Goal: Task Accomplishment & Management: Manage account settings

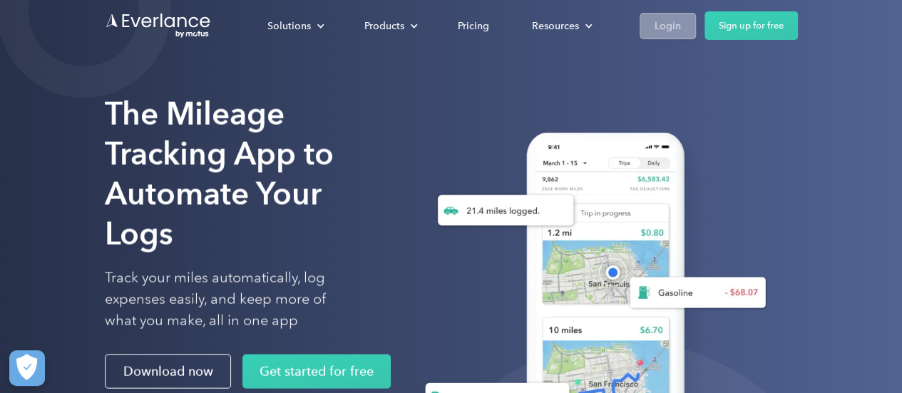
click at [666, 27] on div "Login" at bounding box center [667, 26] width 26 height 18
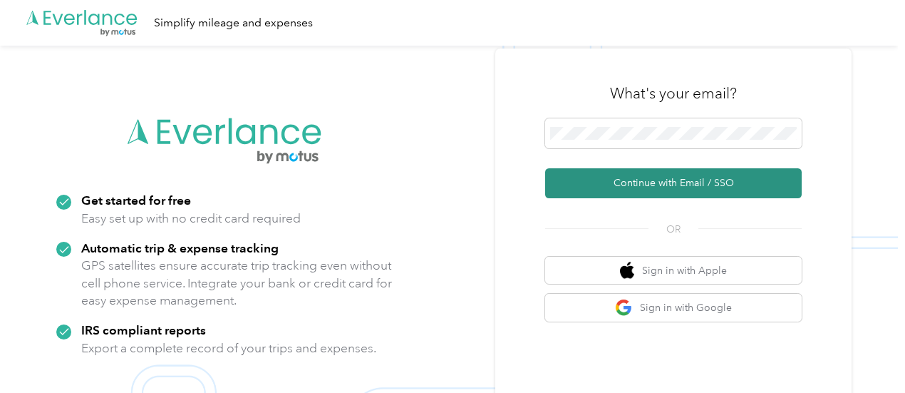
click at [703, 180] on button "Continue with Email / SSO" at bounding box center [673, 183] width 257 height 30
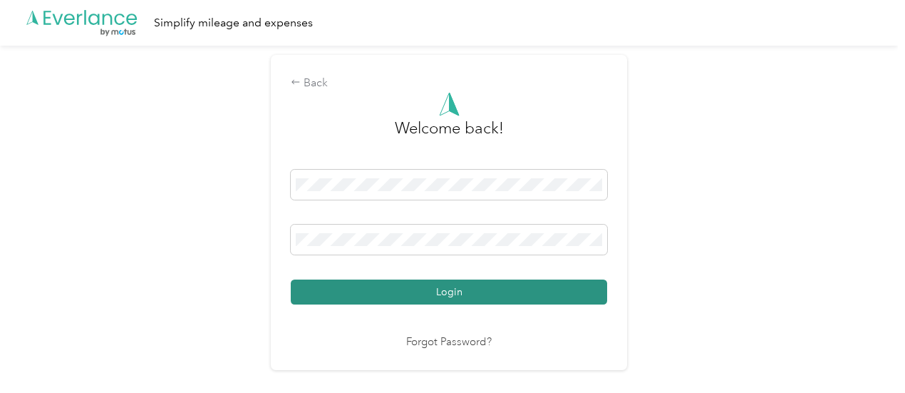
click at [495, 299] on button "Login" at bounding box center [449, 291] width 316 height 25
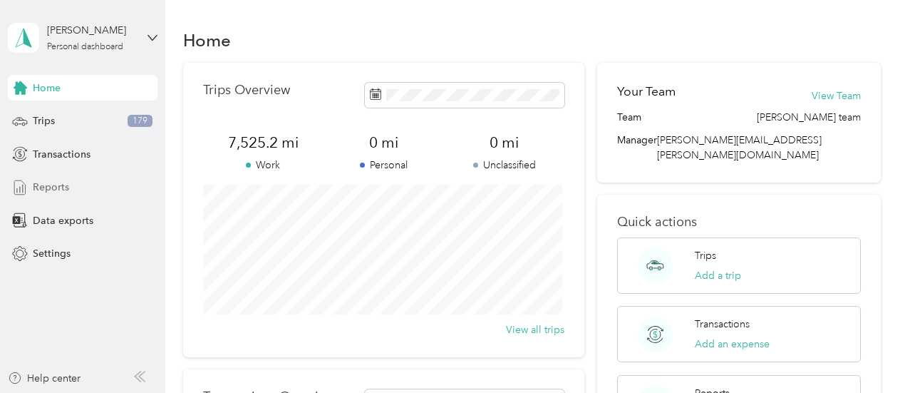
click at [58, 188] on span "Reports" at bounding box center [51, 187] width 36 height 15
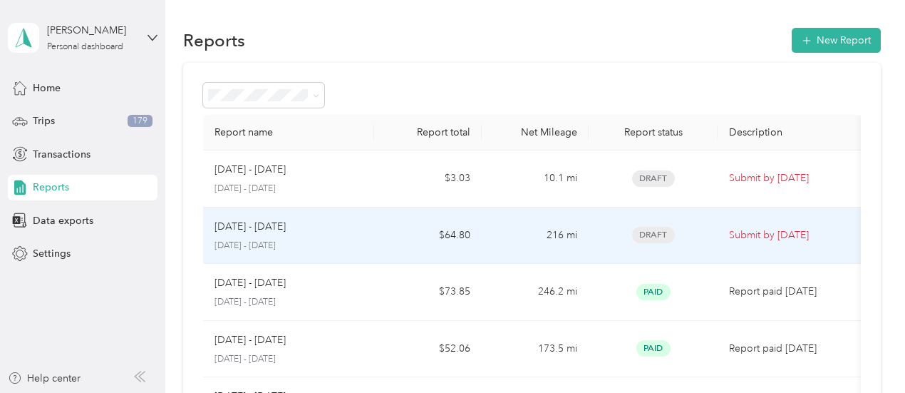
click at [381, 229] on td "$64.80" at bounding box center [427, 235] width 107 height 57
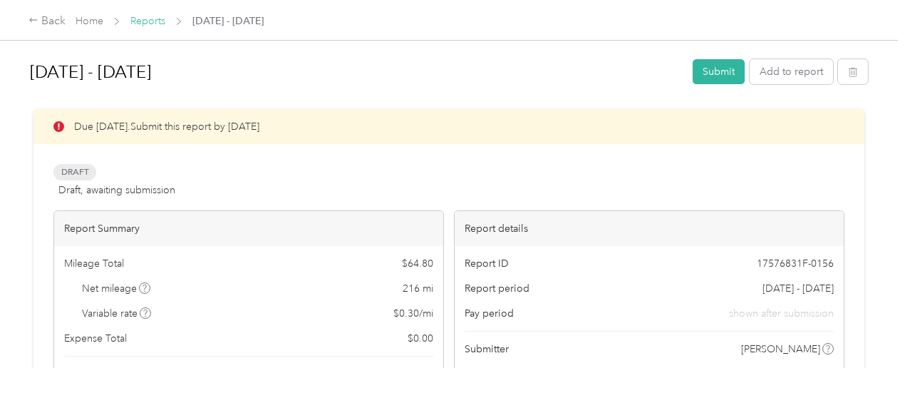
click at [155, 22] on link "Reports" at bounding box center [147, 21] width 35 height 12
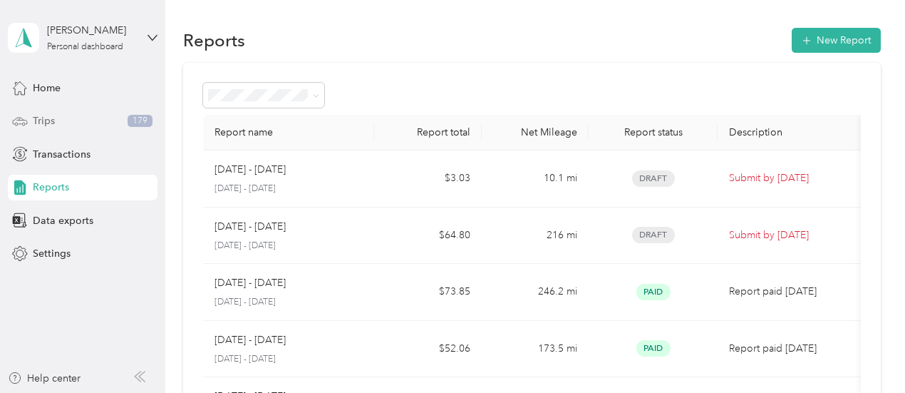
click at [43, 125] on span "Trips" at bounding box center [44, 120] width 22 height 15
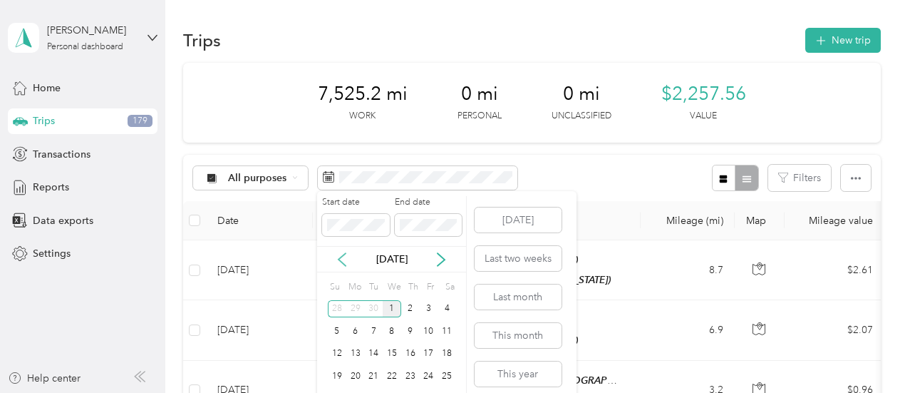
click at [341, 260] on icon at bounding box center [342, 259] width 7 height 13
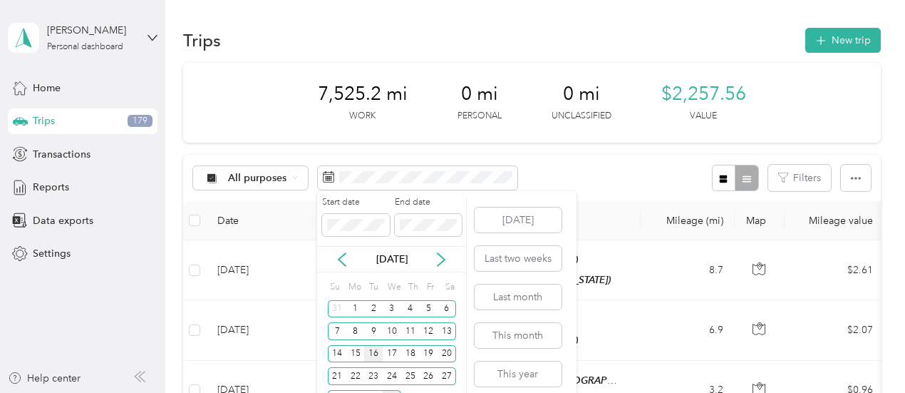
click at [371, 349] on div "16" at bounding box center [373, 354] width 19 height 18
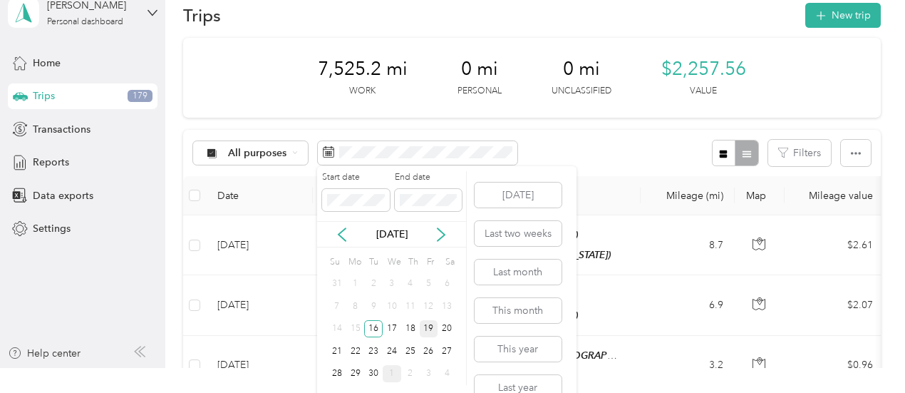
scroll to position [47, 0]
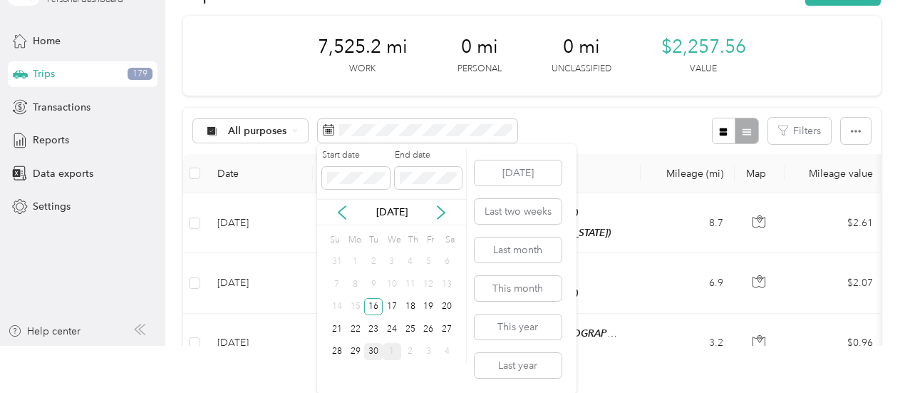
click at [377, 349] on div "30" at bounding box center [373, 352] width 19 height 18
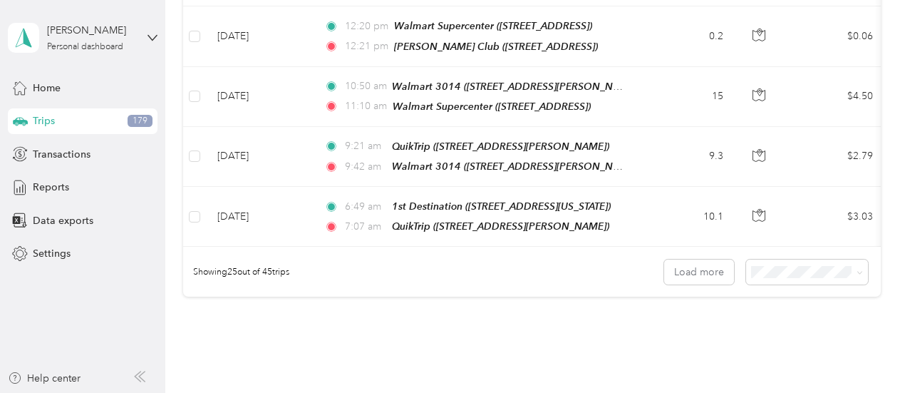
scroll to position [1482, 0]
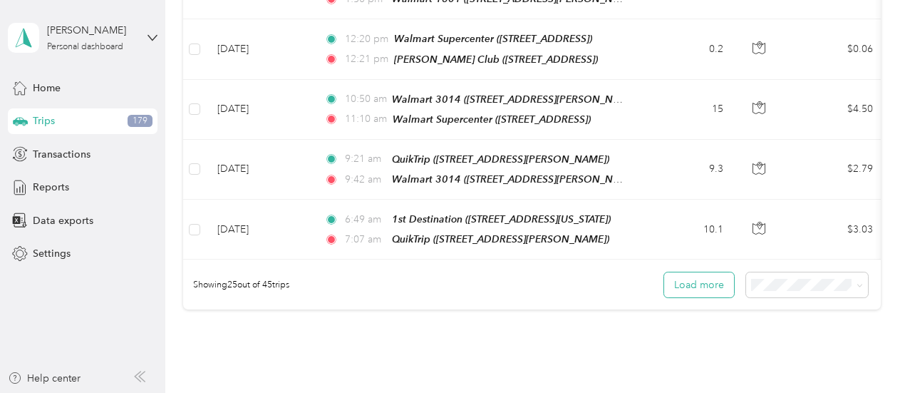
click at [718, 272] on button "Load more" at bounding box center [699, 284] width 70 height 25
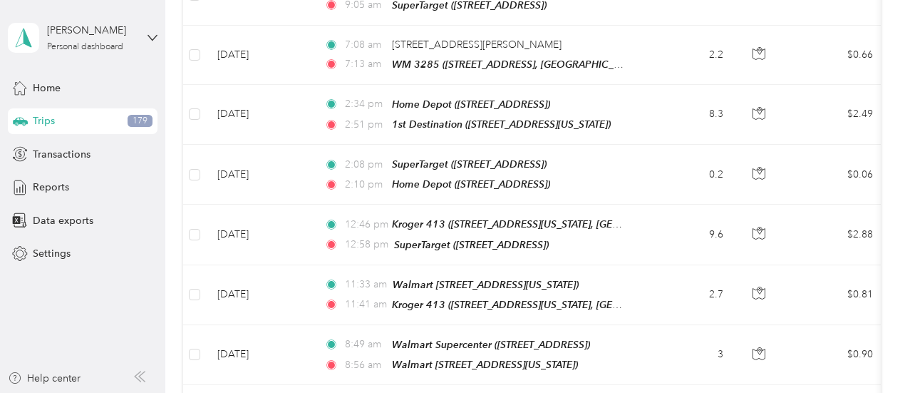
scroll to position [2493, 0]
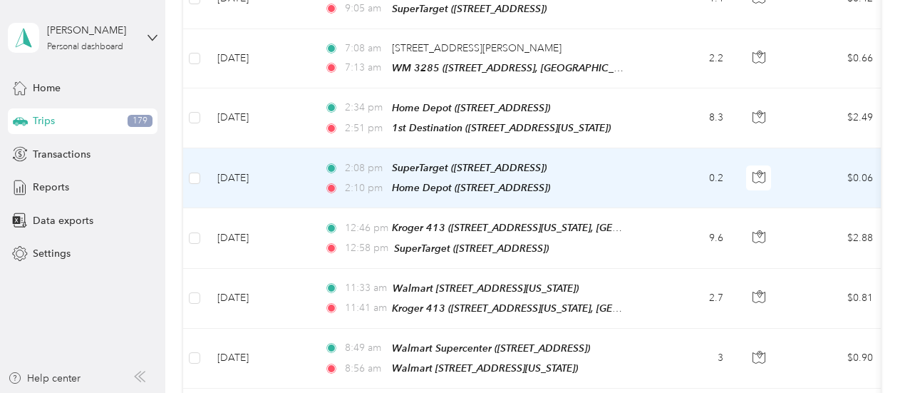
click at [820, 148] on td "$0.06" at bounding box center [835, 178] width 100 height 60
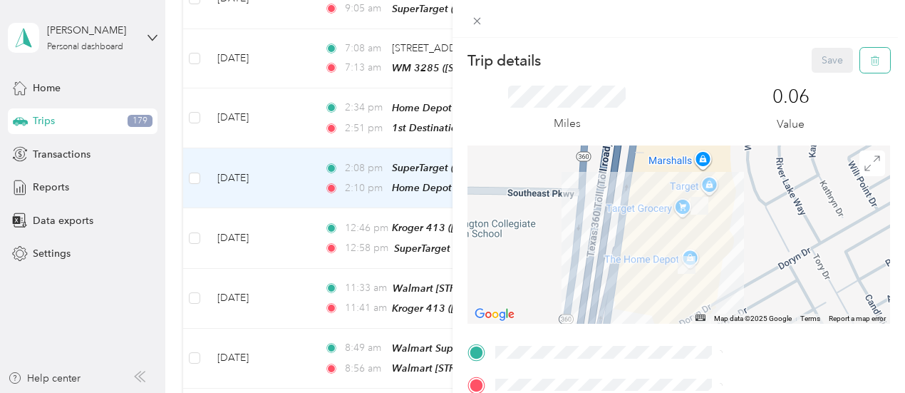
click at [871, 61] on icon "button" at bounding box center [875, 60] width 9 height 9
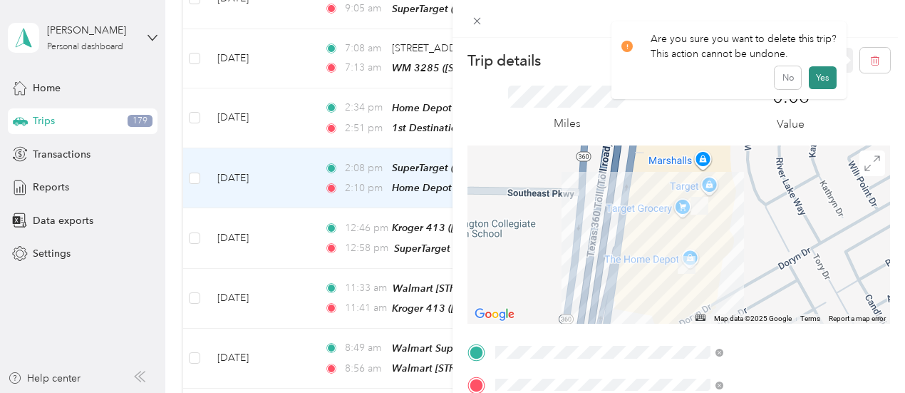
click at [822, 80] on button "Yes" at bounding box center [823, 77] width 28 height 23
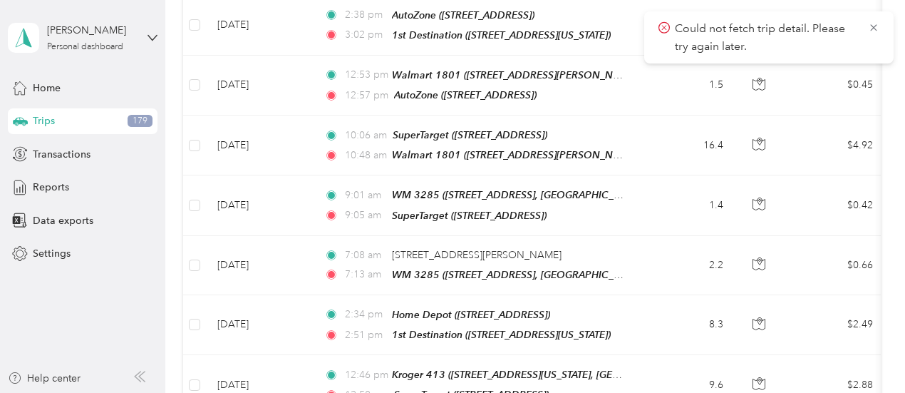
scroll to position [2282, 0]
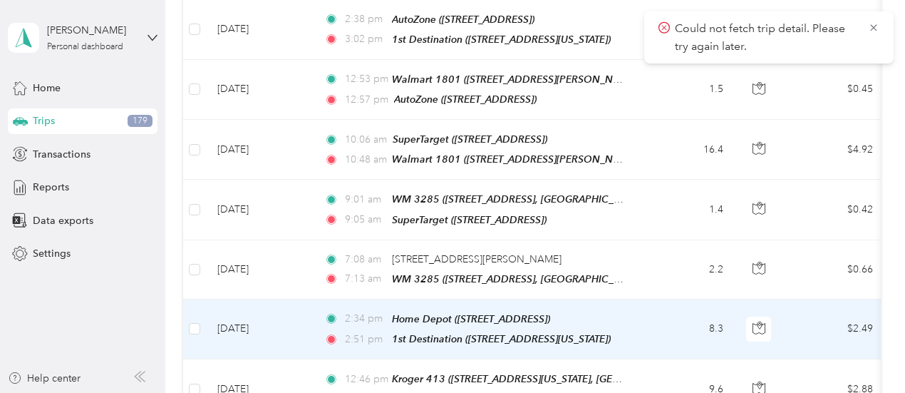
click at [801, 299] on td "$2.49" at bounding box center [835, 329] width 100 height 60
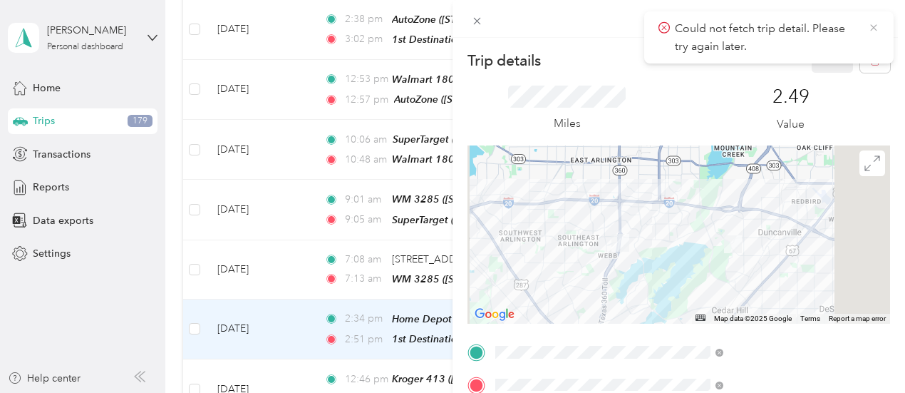
click at [875, 29] on icon at bounding box center [873, 27] width 6 height 6
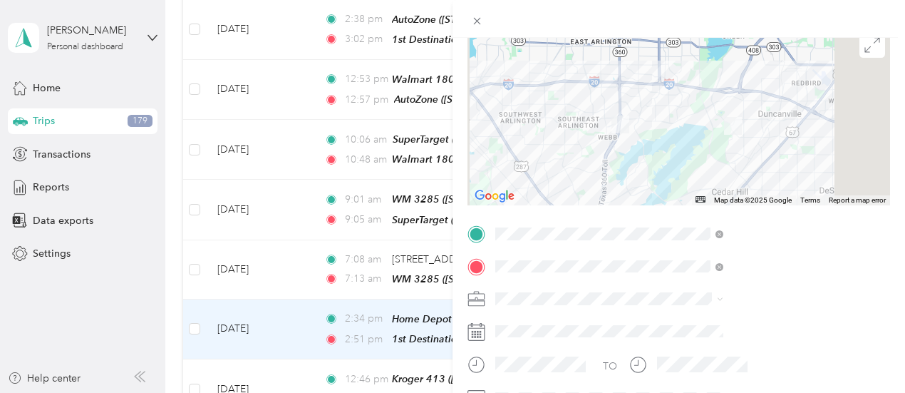
scroll to position [131, 0]
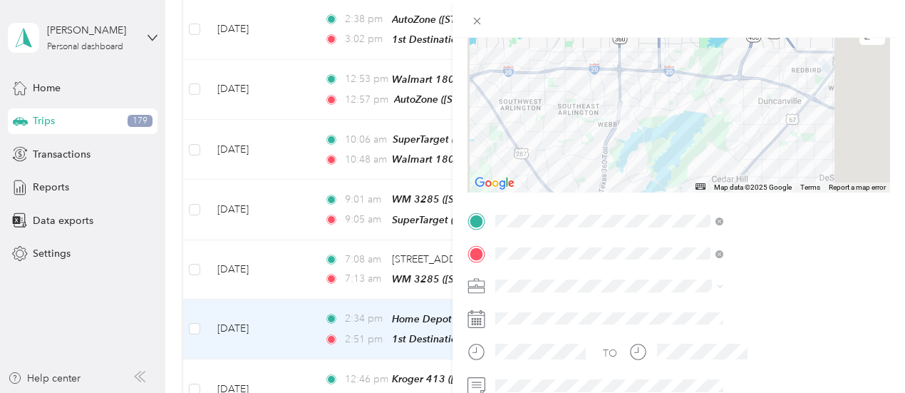
click at [780, 140] on span "[GEOGRAPHIC_DATA], [US_STATE], [GEOGRAPHIC_DATA]" at bounding box center [754, 135] width 163 height 27
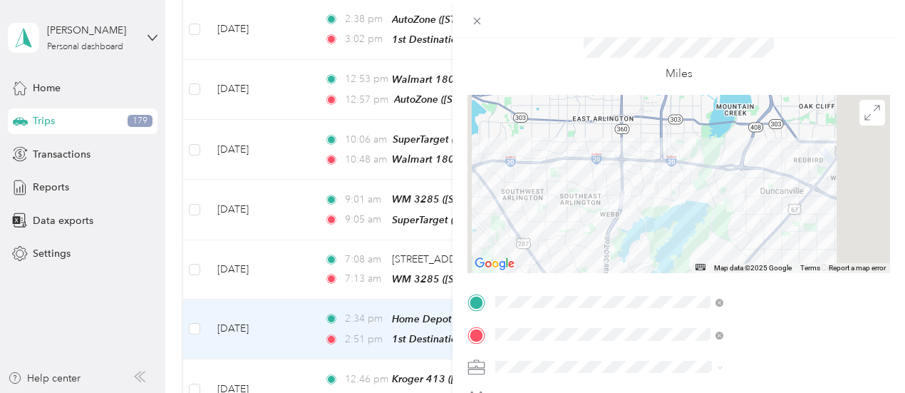
scroll to position [0, 0]
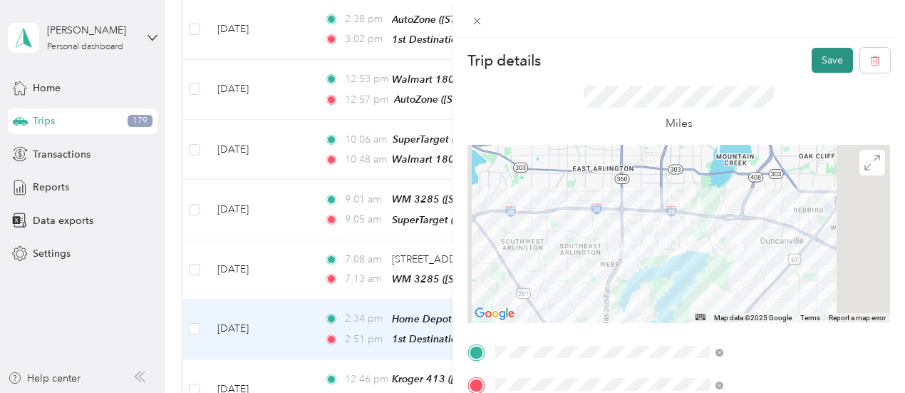
click at [820, 61] on button "Save" at bounding box center [832, 60] width 41 height 25
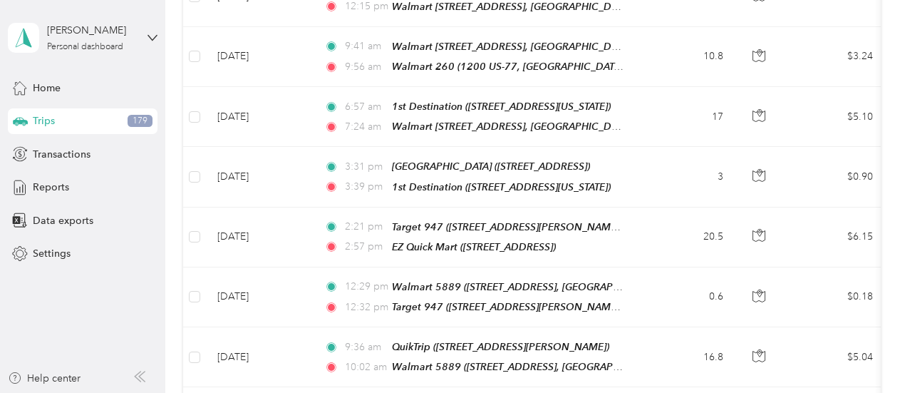
scroll to position [1827, 0]
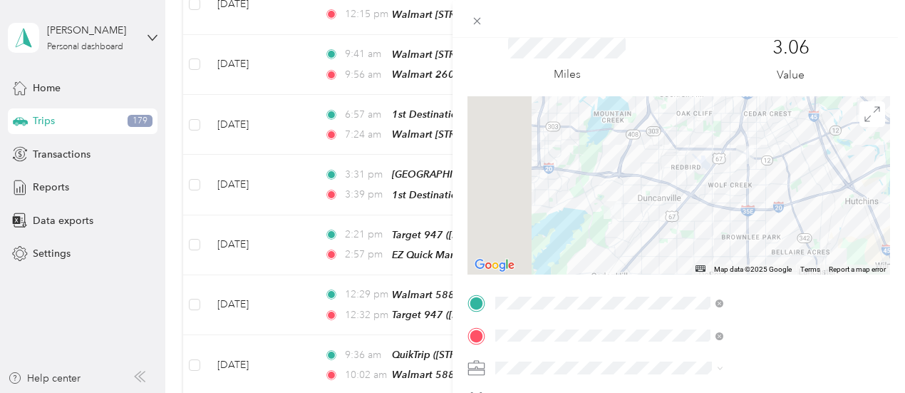
scroll to position [60, 0]
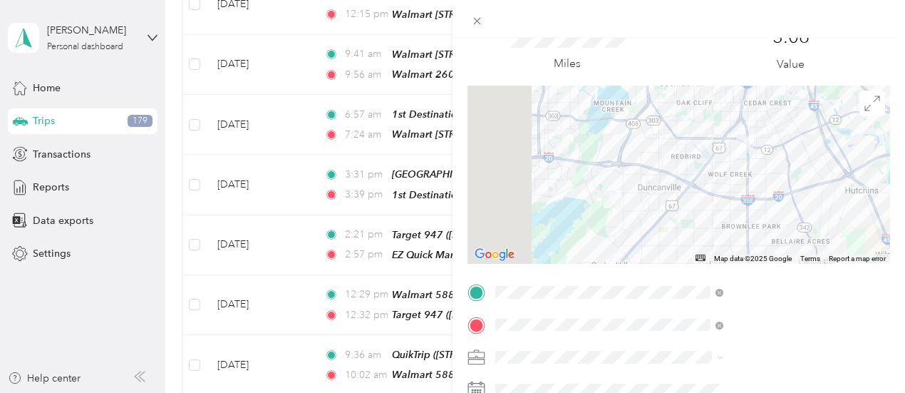
click at [758, 250] on span "[STREET_ADDRESS][GEOGRAPHIC_DATA], [US_STATE], [GEOGRAPHIC_DATA]" at bounding box center [771, 253] width 196 height 27
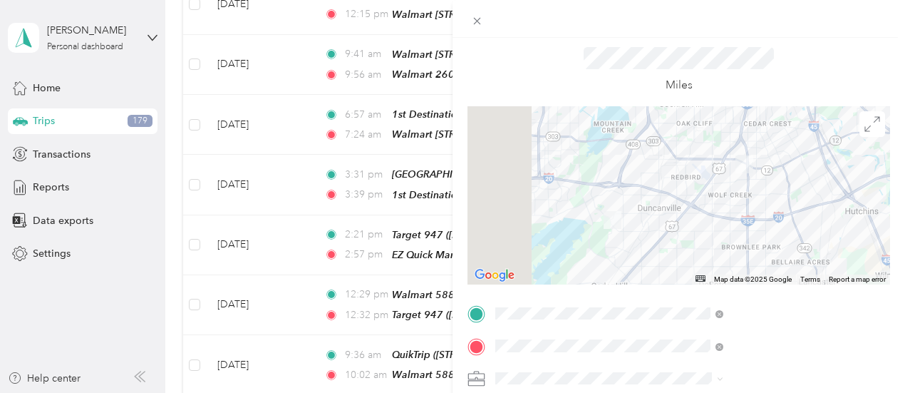
scroll to position [0, 0]
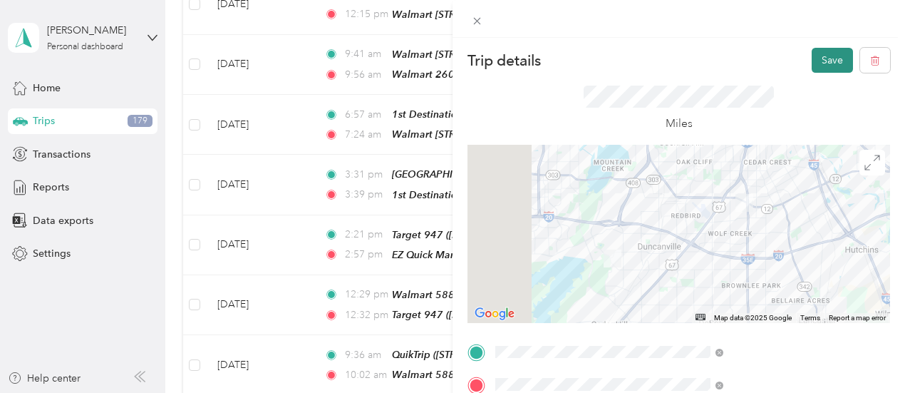
click at [827, 56] on button "Save" at bounding box center [832, 60] width 41 height 25
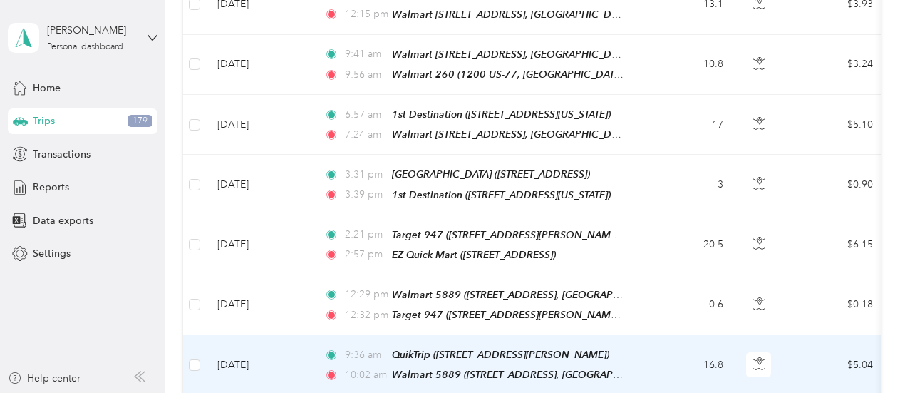
click at [795, 335] on td "$5.04" at bounding box center [835, 365] width 100 height 60
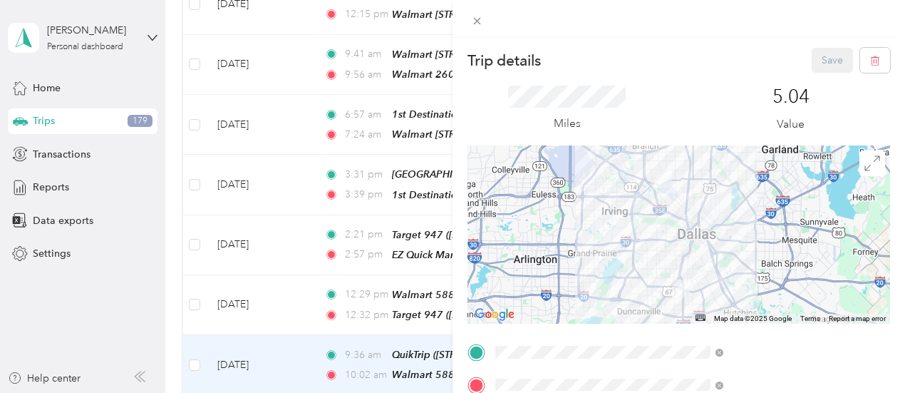
scroll to position [68, 0]
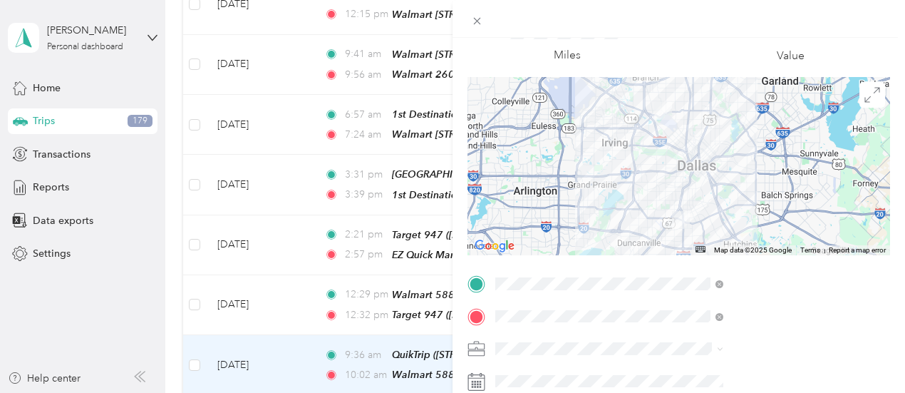
click at [750, 218] on span "[STREET_ADDRESS][GEOGRAPHIC_DATA], [US_STATE], [GEOGRAPHIC_DATA]" at bounding box center [771, 213] width 196 height 27
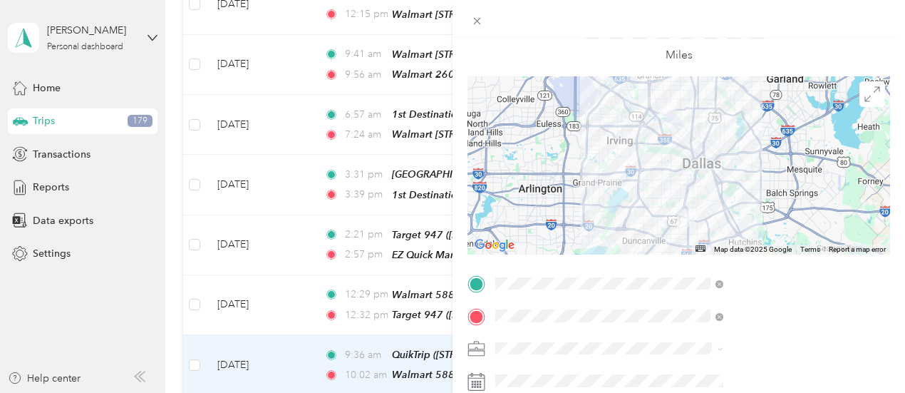
scroll to position [0, 0]
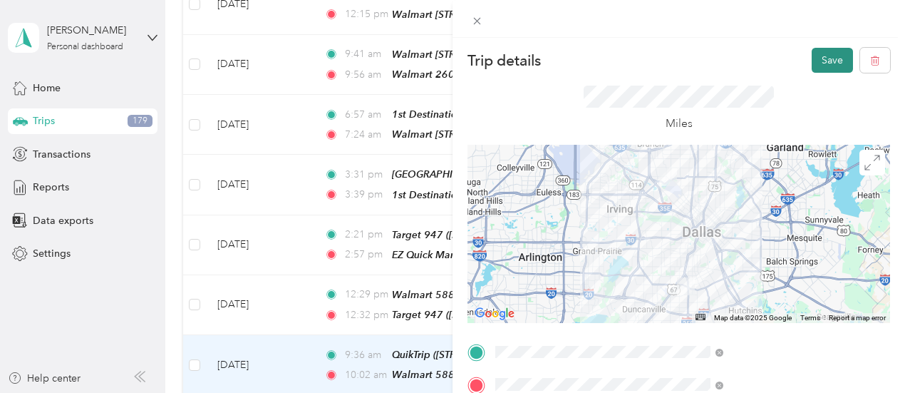
click at [823, 64] on button "Save" at bounding box center [832, 60] width 41 height 25
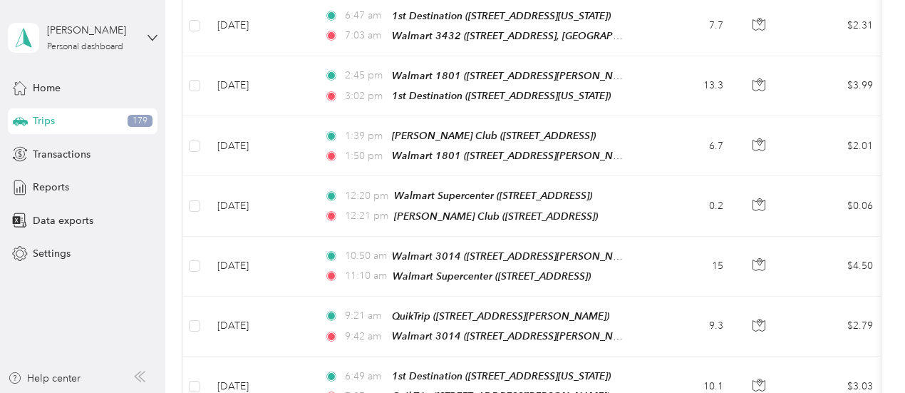
scroll to position [1321, 0]
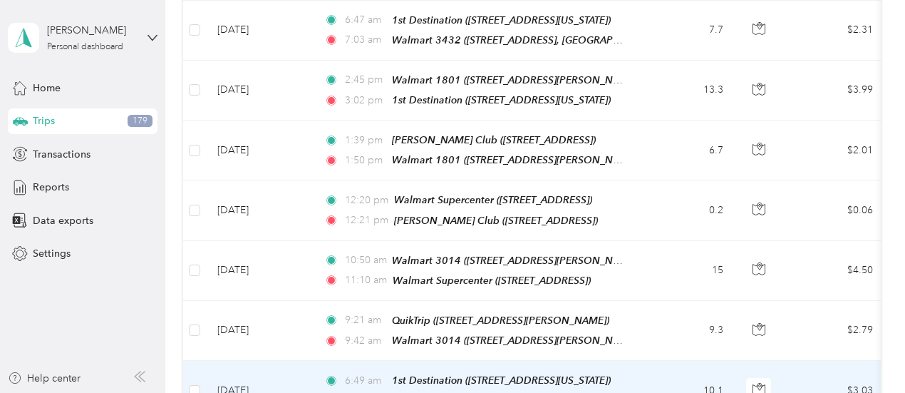
click at [798, 361] on td "$3.03" at bounding box center [835, 391] width 100 height 60
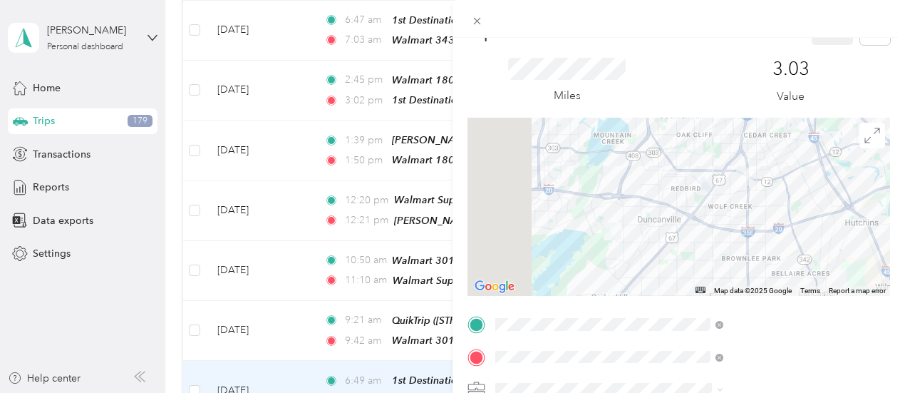
scroll to position [30, 0]
click at [720, 278] on span "[STREET_ADDRESS][GEOGRAPHIC_DATA], [US_STATE], [GEOGRAPHIC_DATA]" at bounding box center [771, 284] width 196 height 27
click at [820, 41] on button "Save" at bounding box center [832, 30] width 41 height 25
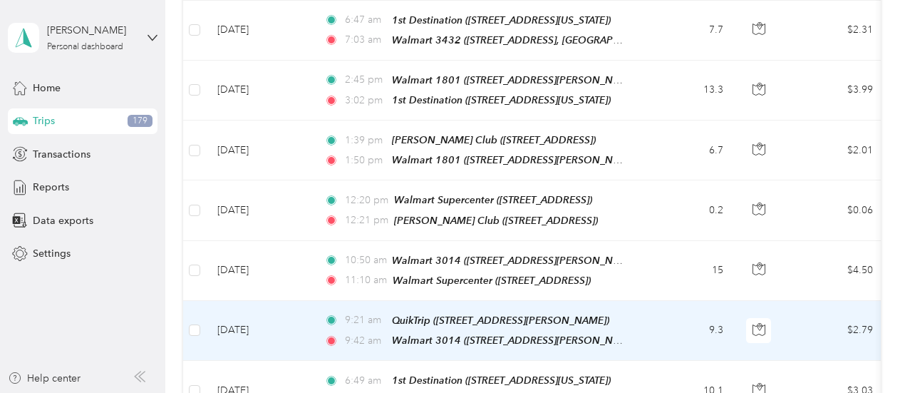
click at [797, 301] on td "$2.79" at bounding box center [835, 331] width 100 height 60
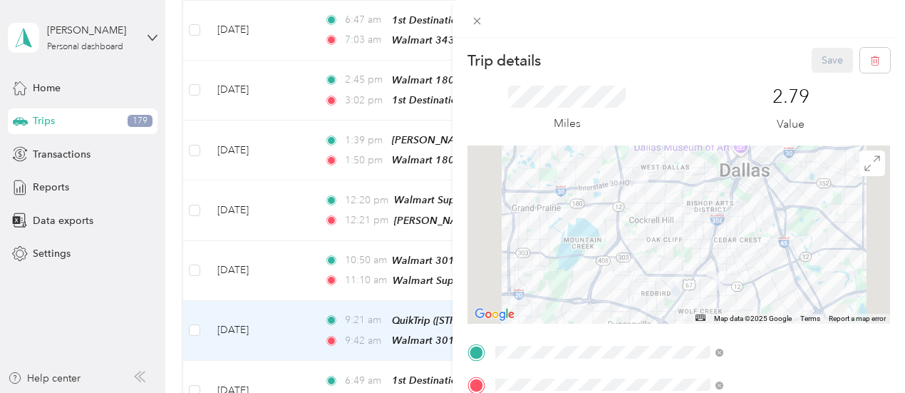
click at [720, 273] on span "[STREET_ADDRESS][GEOGRAPHIC_DATA], [US_STATE], [GEOGRAPHIC_DATA]" at bounding box center [771, 281] width 196 height 27
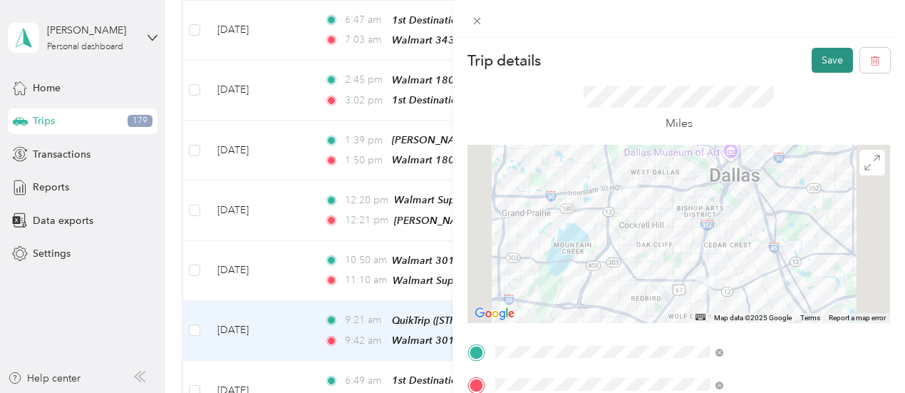
click at [824, 59] on button "Save" at bounding box center [832, 60] width 41 height 25
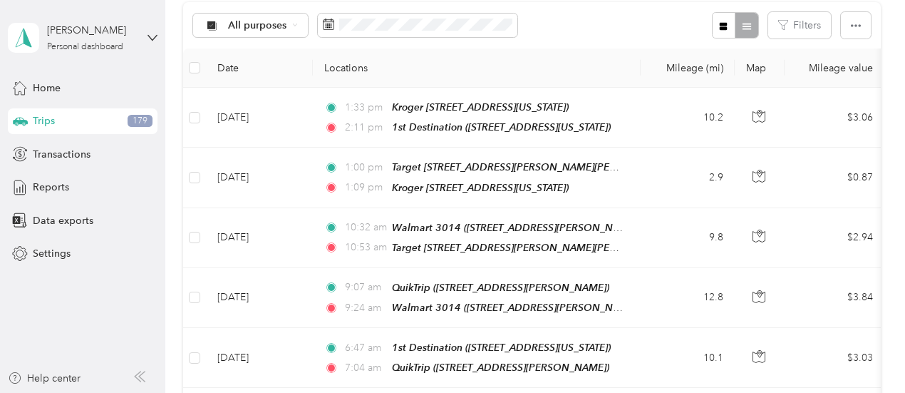
scroll to position [149, 0]
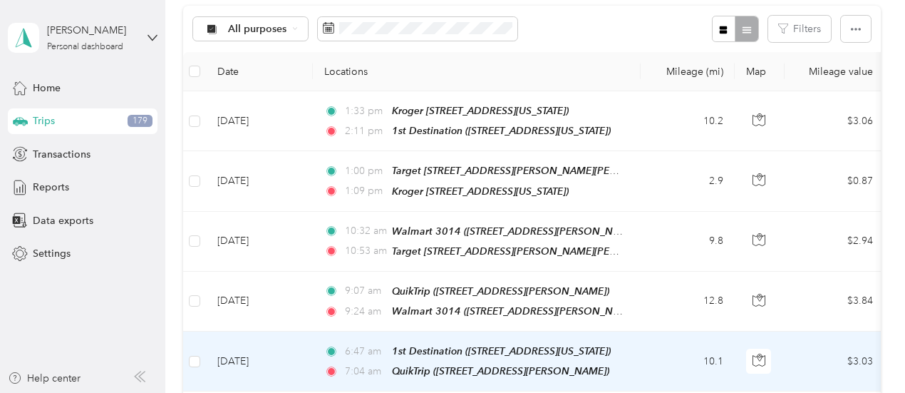
click at [800, 366] on td "$3.03" at bounding box center [835, 361] width 100 height 60
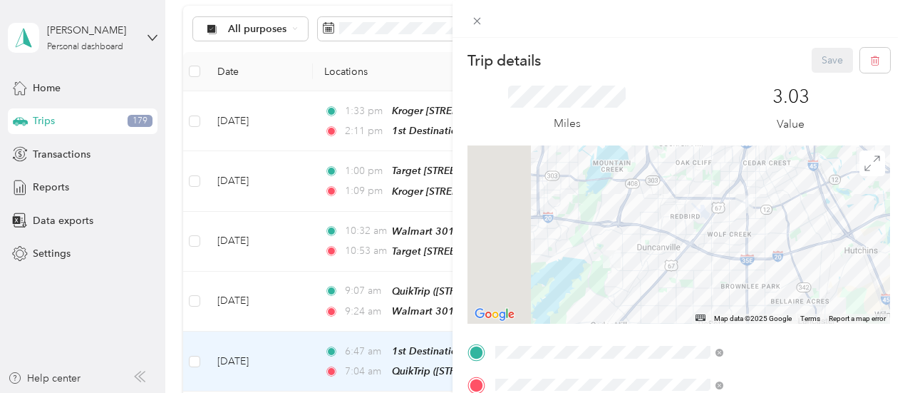
click at [747, 292] on div "Walmart 3014" at bounding box center [771, 289] width 196 height 13
click at [824, 63] on button "Save" at bounding box center [832, 60] width 41 height 25
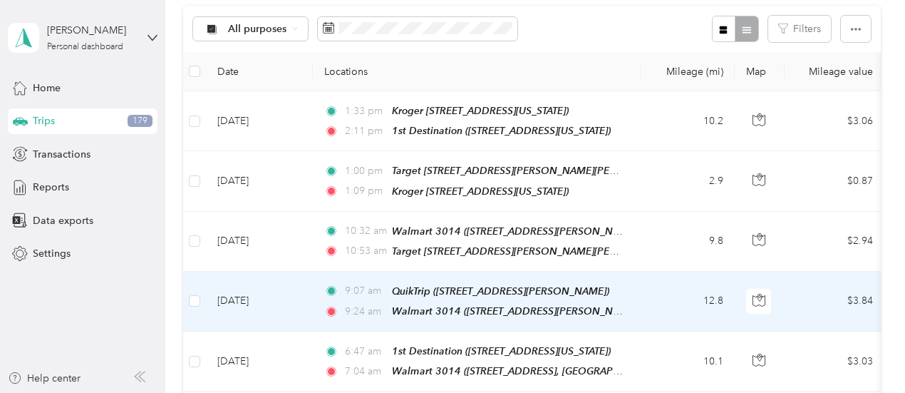
click at [808, 293] on td "$3.84" at bounding box center [835, 302] width 100 height 60
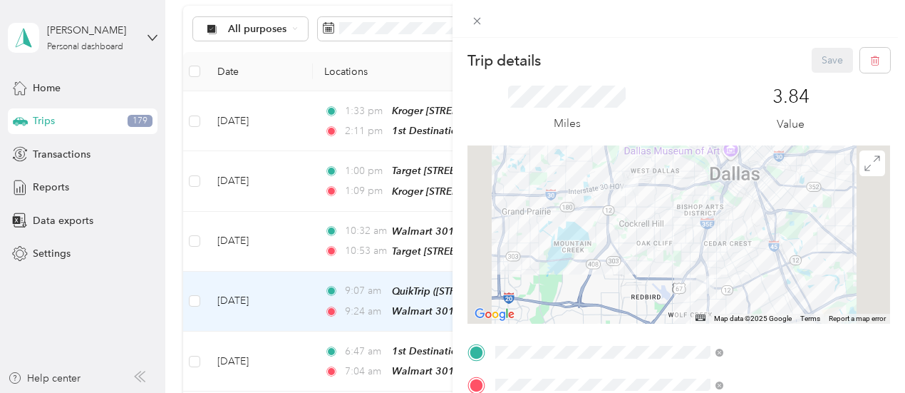
click at [755, 203] on span "[STREET_ADDRESS]" at bounding box center [718, 204] width 91 height 12
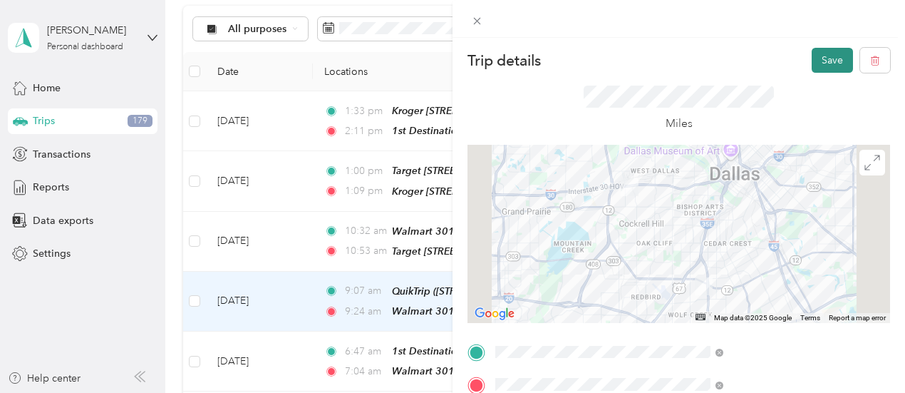
click at [823, 57] on button "Save" at bounding box center [832, 60] width 41 height 25
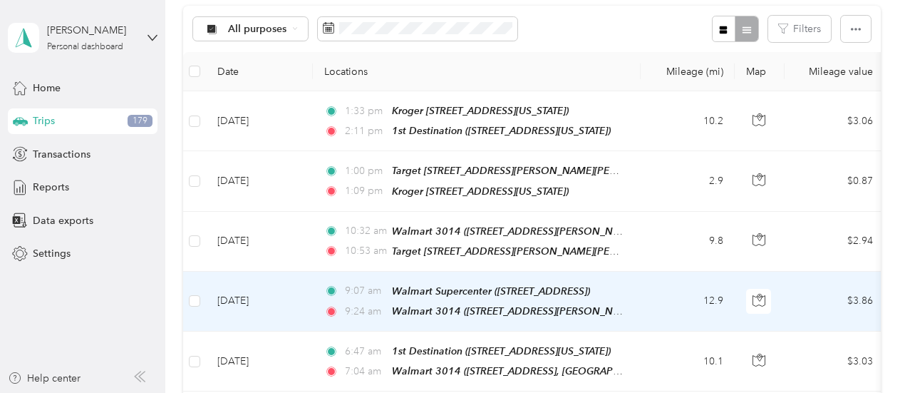
click at [810, 284] on td "$3.86" at bounding box center [835, 302] width 100 height 60
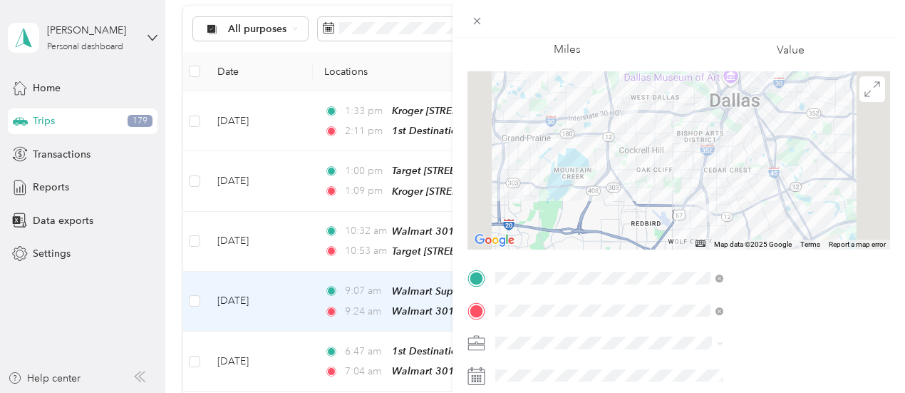
scroll to position [76, 0]
click at [743, 282] on span "[STREET_ADDRESS][GEOGRAPHIC_DATA][PERSON_NAME][PERSON_NAME], [US_STATE], [GEOGR…" at bounding box center [769, 303] width 193 height 42
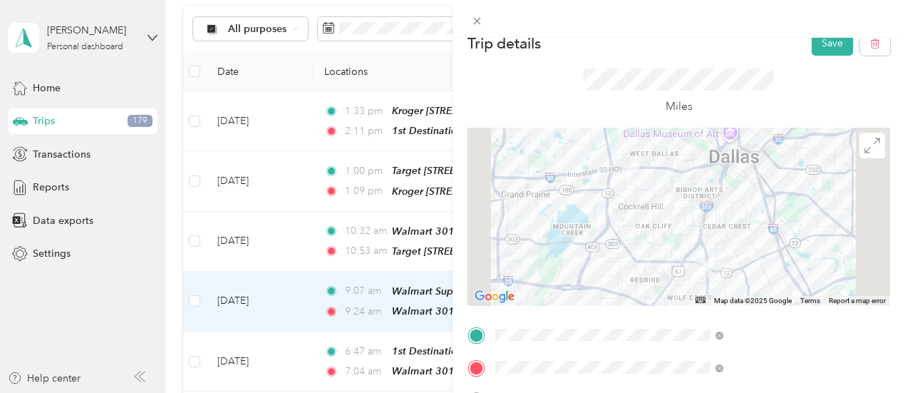
scroll to position [16, 0]
click at [820, 47] on button "Save" at bounding box center [832, 43] width 41 height 25
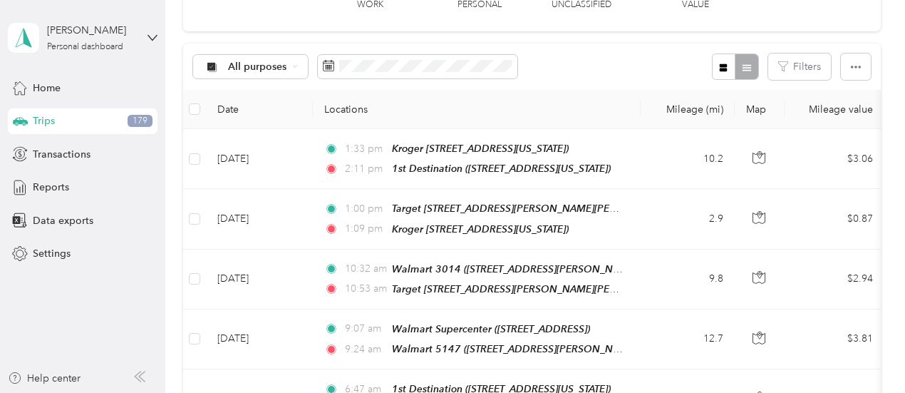
scroll to position [107, 0]
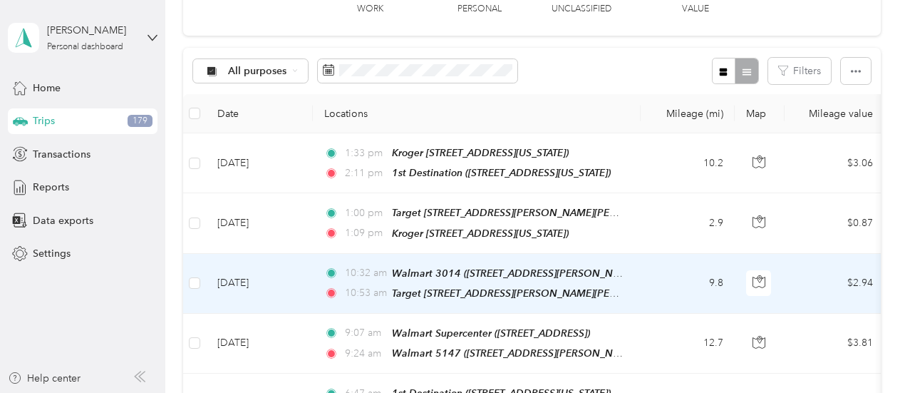
click at [808, 279] on td "$2.94" at bounding box center [835, 284] width 100 height 60
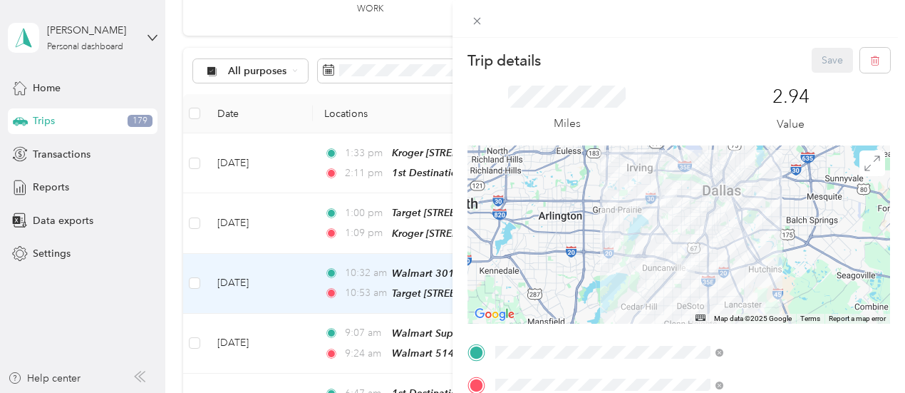
click at [731, 207] on div "Walmart 5147 [STREET_ADDRESS][GEOGRAPHIC_DATA][PERSON_NAME][PERSON_NAME], [US_S…" at bounding box center [771, 207] width 196 height 60
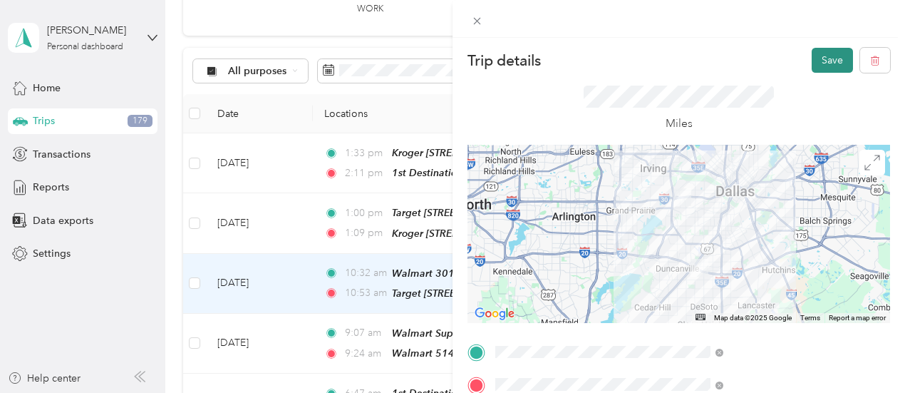
click at [818, 59] on button "Save" at bounding box center [832, 60] width 41 height 25
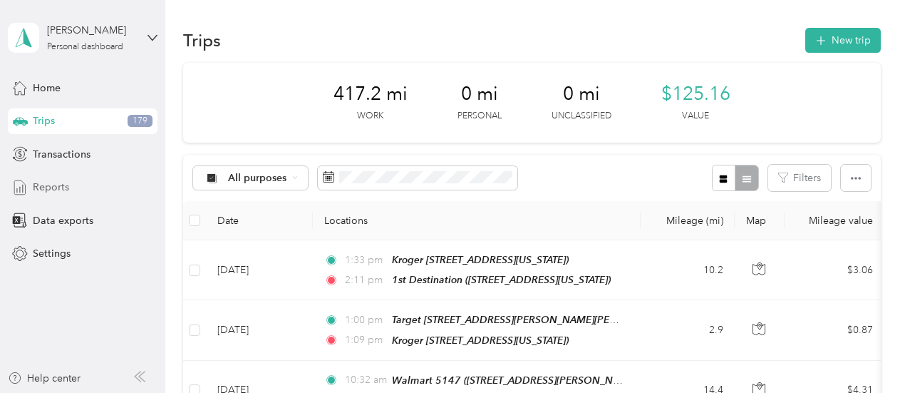
click at [55, 189] on span "Reports" at bounding box center [51, 187] width 36 height 15
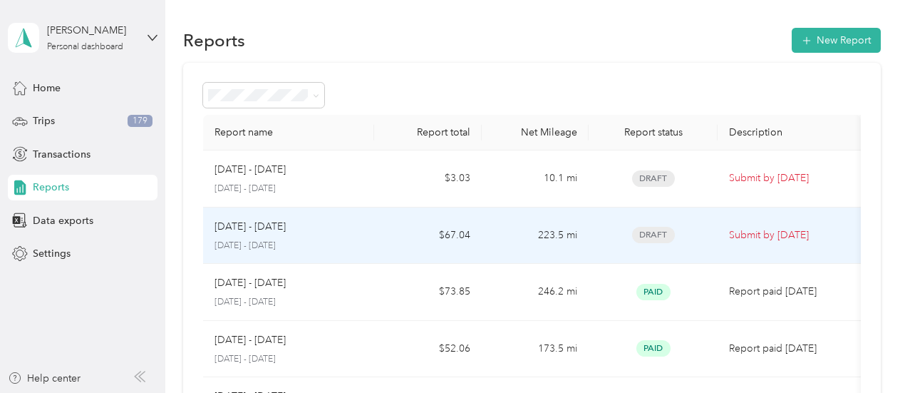
click at [355, 242] on p "[DATE] - [DATE]" at bounding box center [289, 245] width 149 height 13
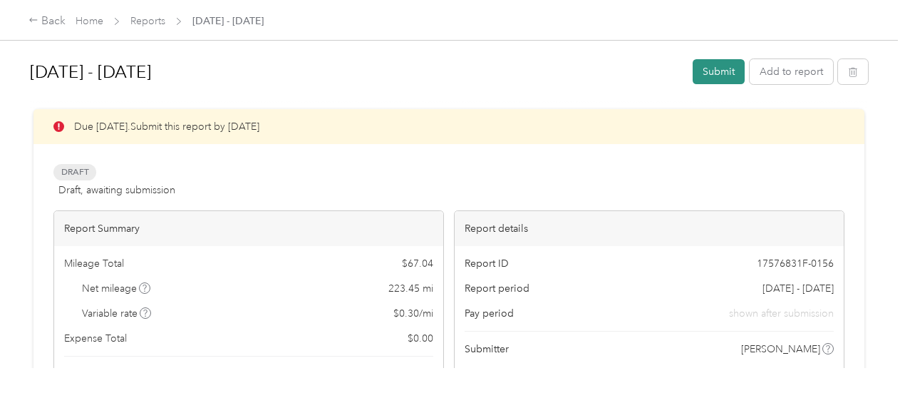
click at [724, 68] on button "Submit" at bounding box center [719, 71] width 52 height 25
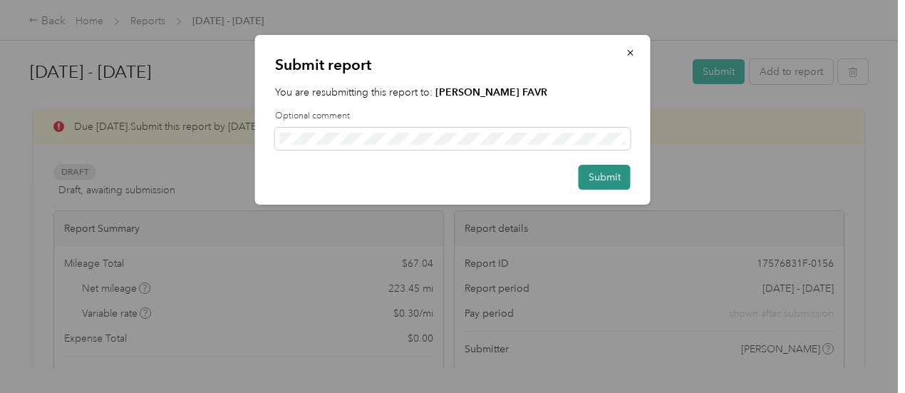
click at [609, 177] on button "Submit" at bounding box center [605, 177] width 52 height 25
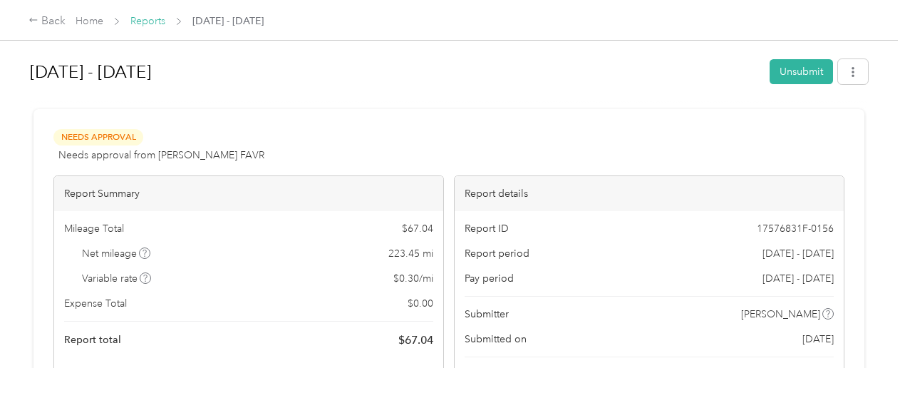
click at [143, 17] on link "Reports" at bounding box center [147, 21] width 35 height 12
